Goal: Register for event/course

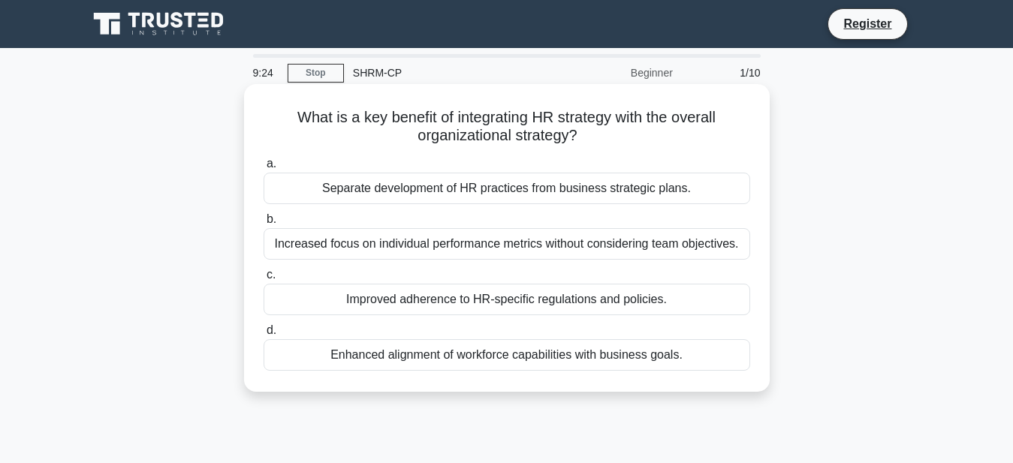
click at [499, 307] on div "Improved adherence to HR-specific regulations and policies." at bounding box center [506, 300] width 486 height 32
click at [263, 280] on input "c. Improved adherence to HR-specific regulations and policies." at bounding box center [263, 275] width 0 height 10
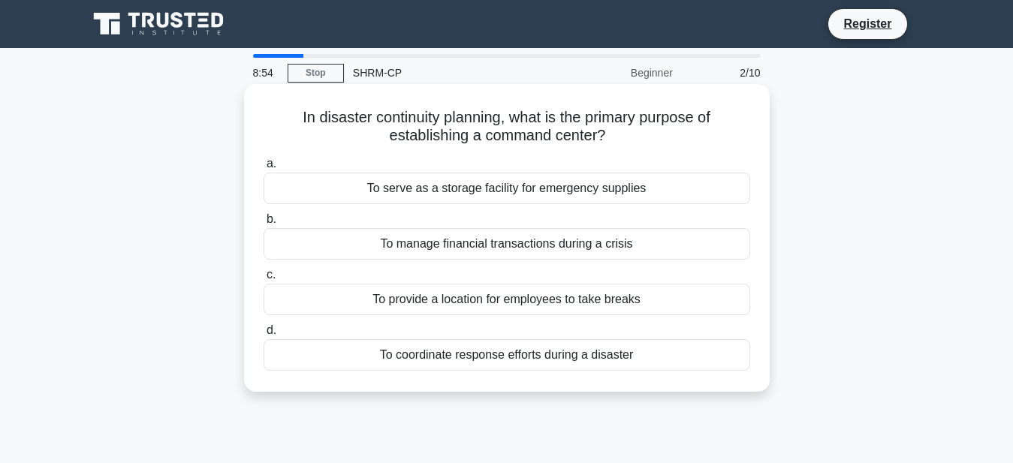
click at [598, 250] on div "To manage financial transactions during a crisis" at bounding box center [506, 244] width 486 height 32
click at [263, 224] on input "b. To manage financial transactions during a crisis" at bounding box center [263, 220] width 0 height 10
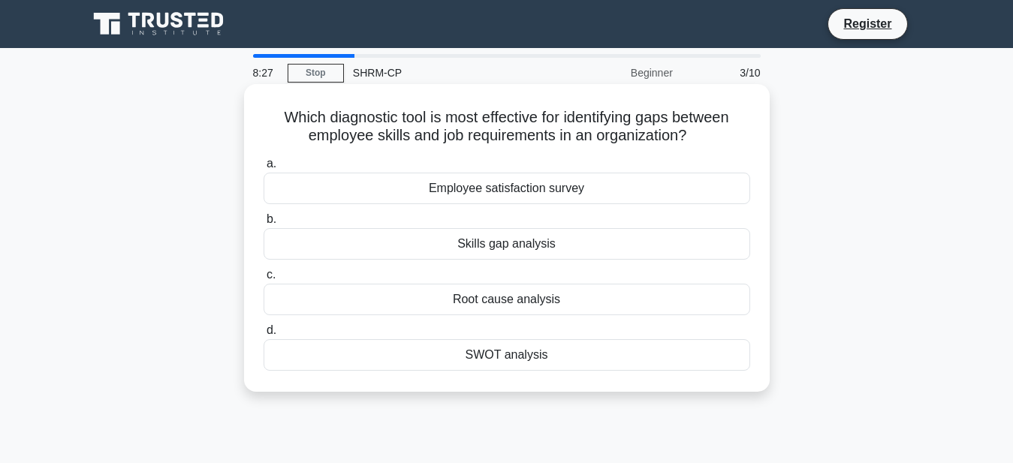
click at [525, 361] on div "SWOT analysis" at bounding box center [506, 355] width 486 height 32
click at [263, 336] on input "d. SWOT analysis" at bounding box center [263, 331] width 0 height 10
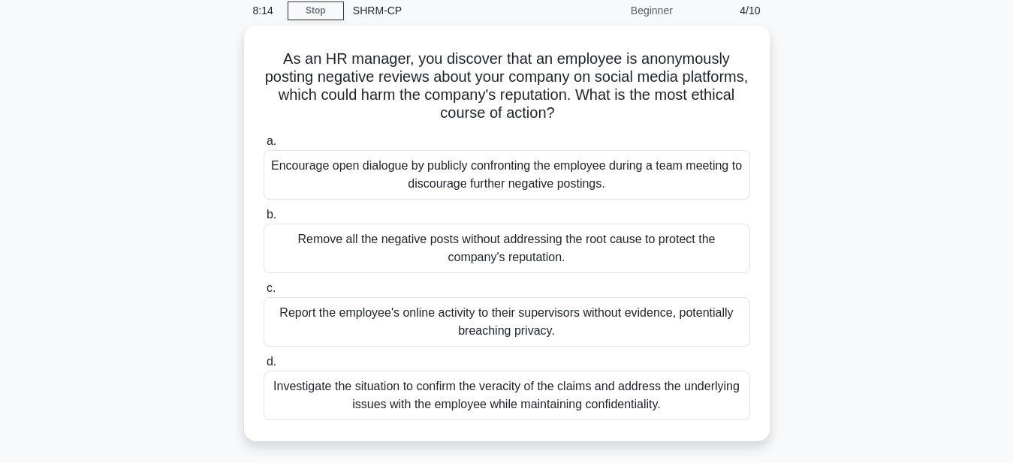
scroll to position [65, 0]
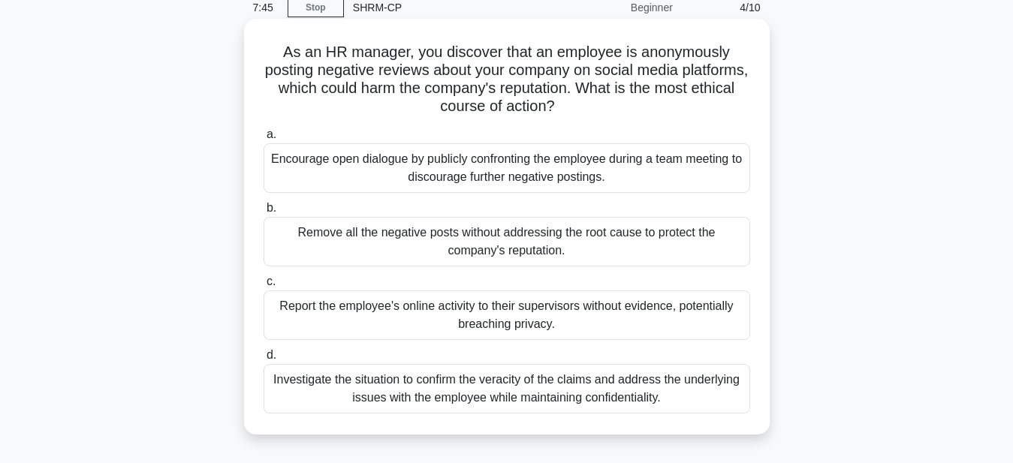
click at [492, 386] on div "Investigate the situation to confirm the veracity of the claims and address the…" at bounding box center [506, 389] width 486 height 50
click at [263, 360] on input "d. Investigate the situation to confirm the veracity of the claims and address …" at bounding box center [263, 356] width 0 height 10
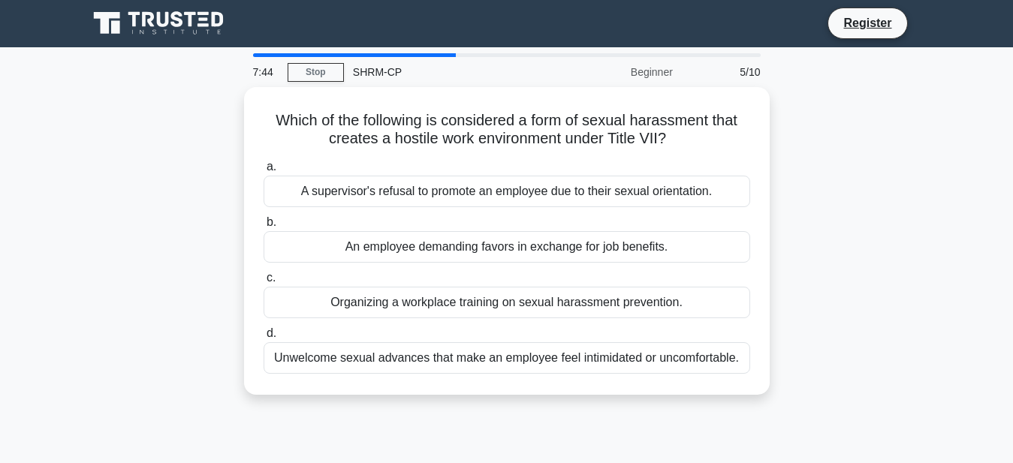
scroll to position [0, 0]
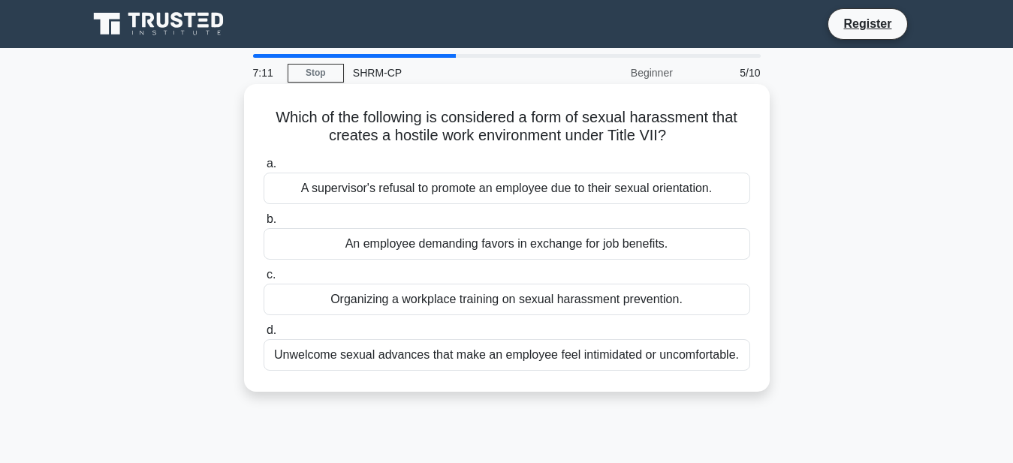
click at [679, 189] on div "A supervisor's refusal to promote an employee due to their sexual orientation." at bounding box center [506, 189] width 486 height 32
click at [263, 169] on input "a. A supervisor's refusal to promote an employee due to their sexual orientatio…" at bounding box center [263, 164] width 0 height 10
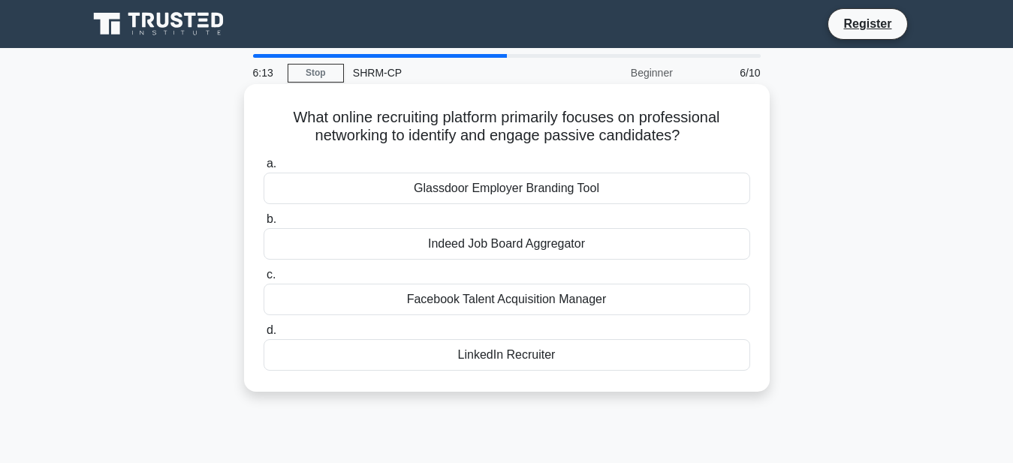
click at [495, 363] on div "LinkedIn Recruiter" at bounding box center [506, 355] width 486 height 32
click at [263, 336] on input "d. LinkedIn Recruiter" at bounding box center [263, 331] width 0 height 10
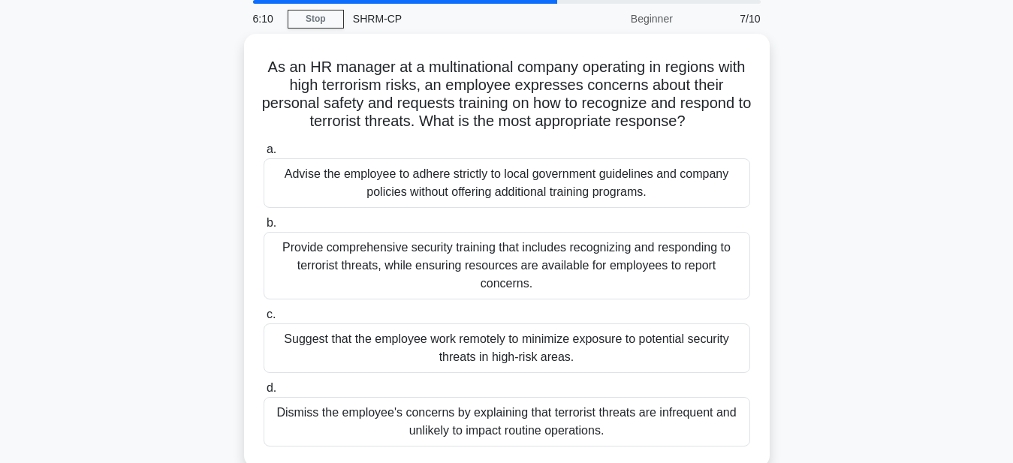
scroll to position [81, 0]
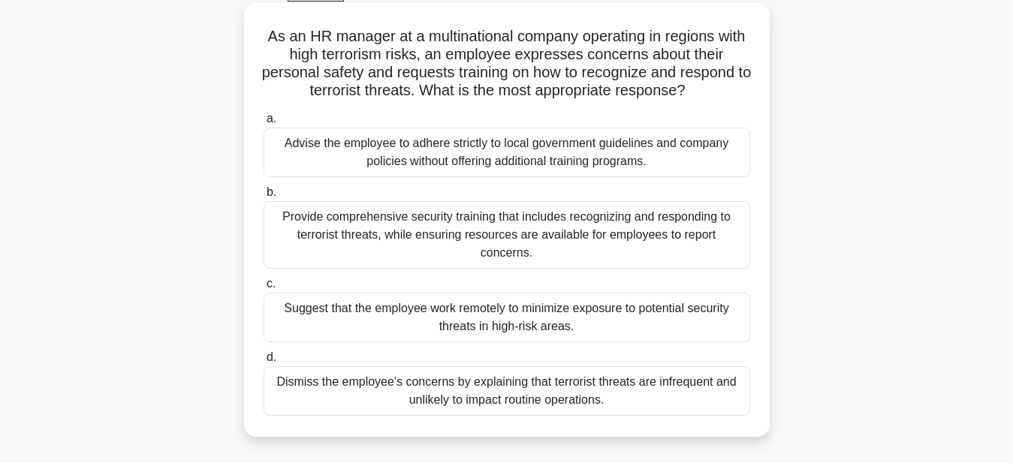
click at [658, 240] on div "Provide comprehensive security training that includes recognizing and respondin…" at bounding box center [506, 235] width 486 height 68
click at [263, 197] on input "b. Provide comprehensive security training that includes recognizing and respon…" at bounding box center [263, 193] width 0 height 10
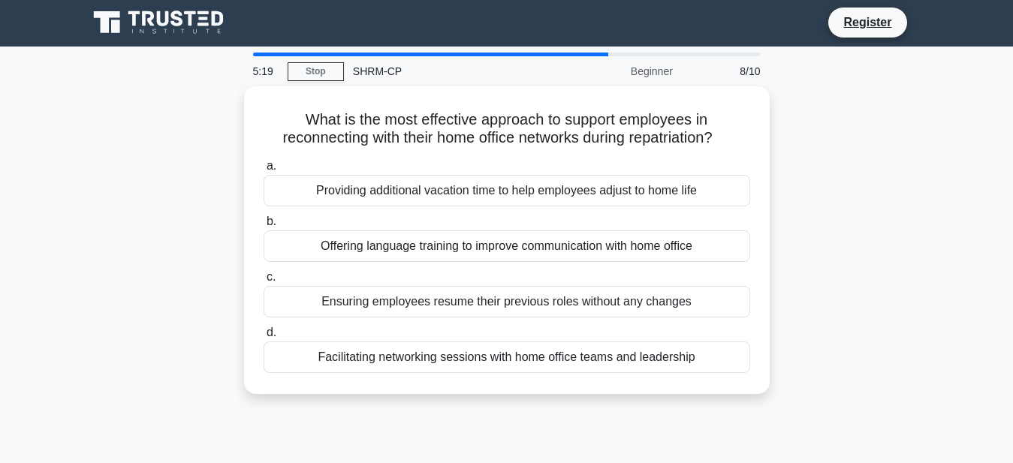
scroll to position [0, 0]
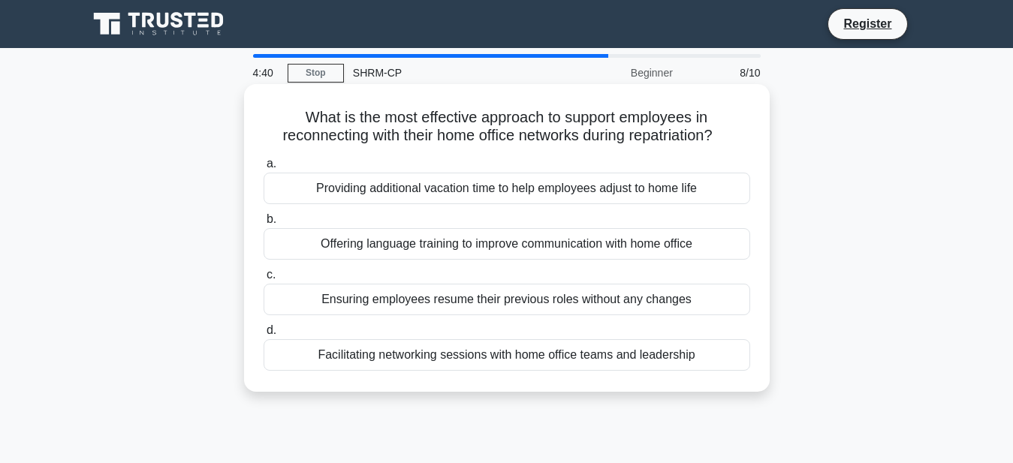
click at [503, 361] on div "Facilitating networking sessions with home office teams and leadership" at bounding box center [506, 355] width 486 height 32
click at [263, 336] on input "d. Facilitating networking sessions with home office teams and leadership" at bounding box center [263, 331] width 0 height 10
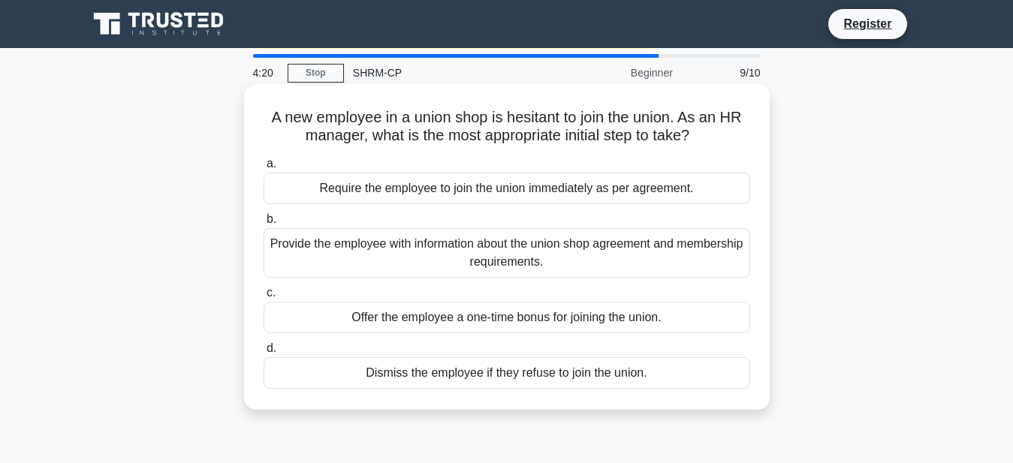
click at [527, 263] on div "Provide the employee with information about the union shop agreement and member…" at bounding box center [506, 253] width 486 height 50
click at [263, 224] on input "b. Provide the employee with information about the union shop agreement and mem…" at bounding box center [263, 220] width 0 height 10
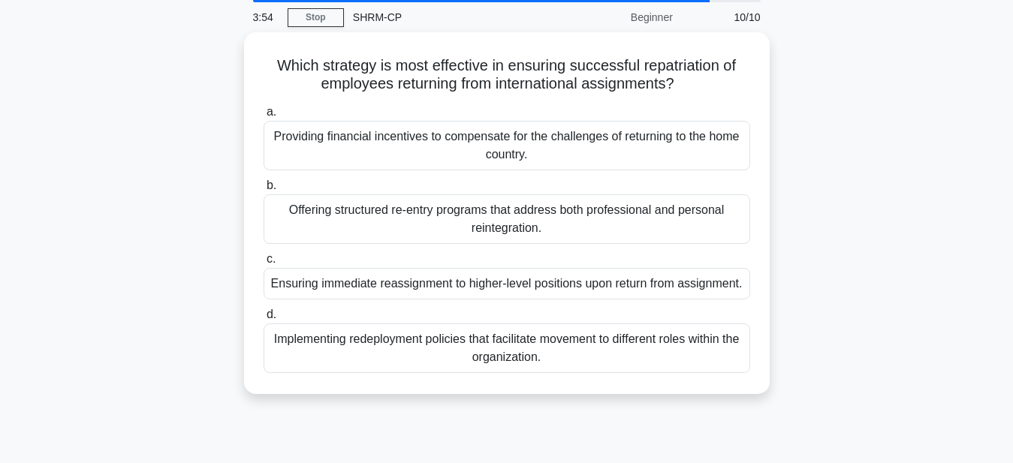
scroll to position [54, 0]
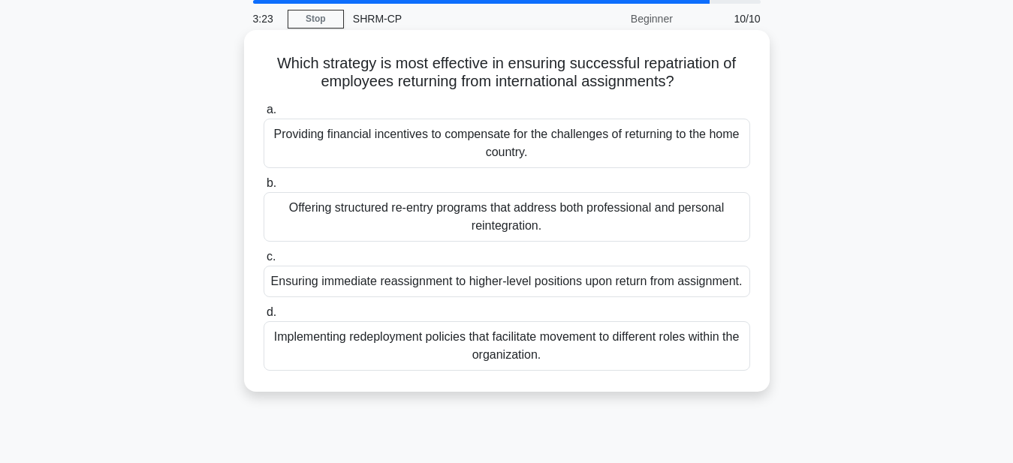
click at [538, 153] on div "Providing financial incentives to compensate for the challenges of returning to…" at bounding box center [506, 144] width 486 height 50
click at [263, 115] on input "a. Providing financial incentives to compensate for the challenges of returning…" at bounding box center [263, 110] width 0 height 10
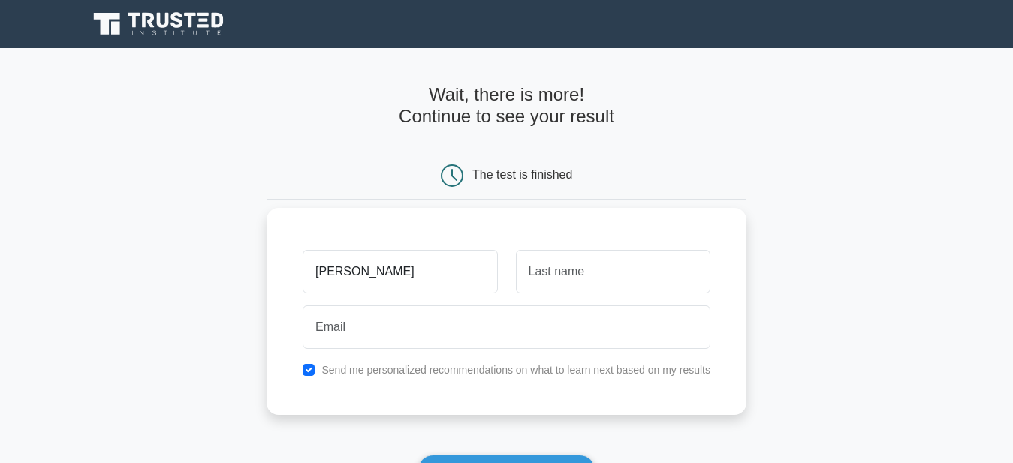
type input "Pia"
click at [576, 264] on input "text" at bounding box center [613, 272] width 194 height 44
type input "El Tannoury"
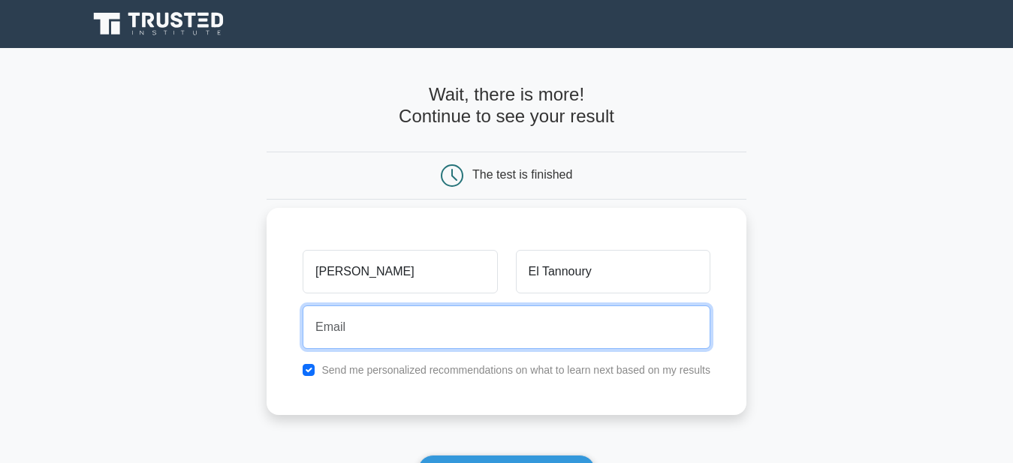
click at [492, 327] on input "email" at bounding box center [507, 328] width 408 height 44
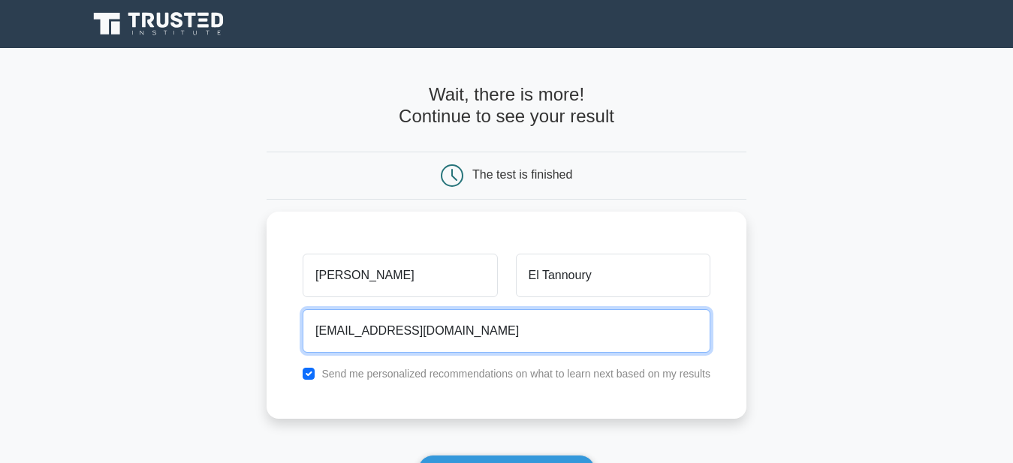
scroll to position [105, 0]
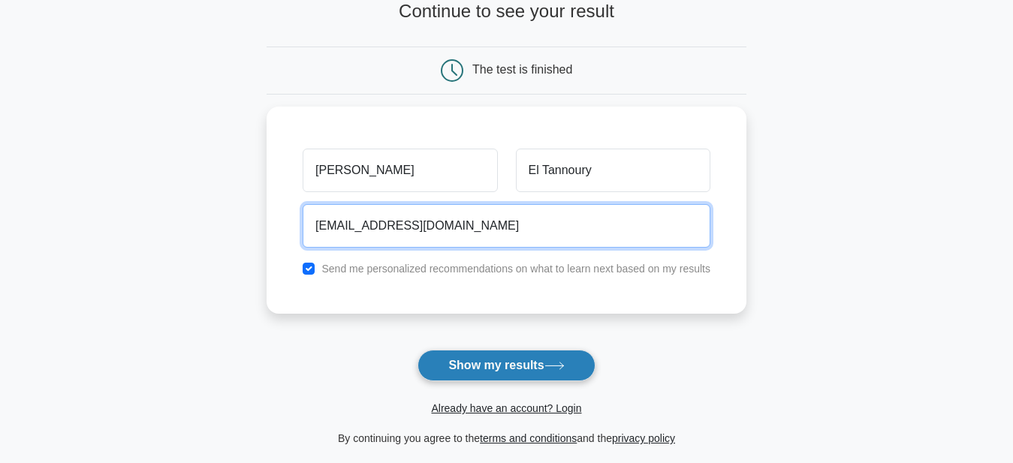
type input "tannourypia46@gmail.com"
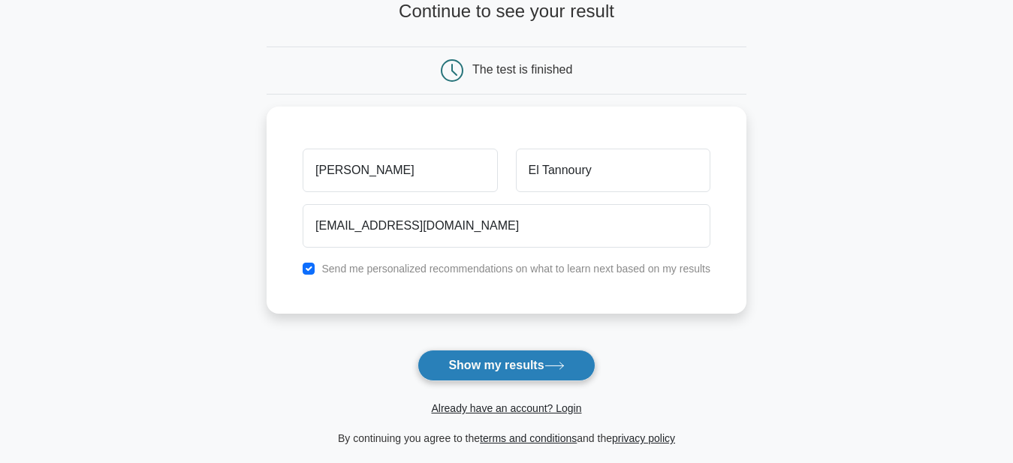
click at [565, 364] on icon at bounding box center [554, 366] width 20 height 8
